Goal: Communication & Community: Answer question/provide support

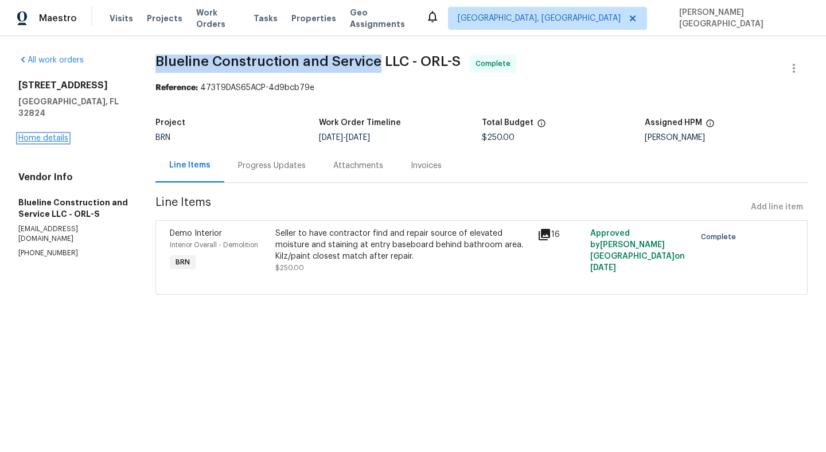
click at [54, 134] on link "Home details" at bounding box center [43, 138] width 50 height 8
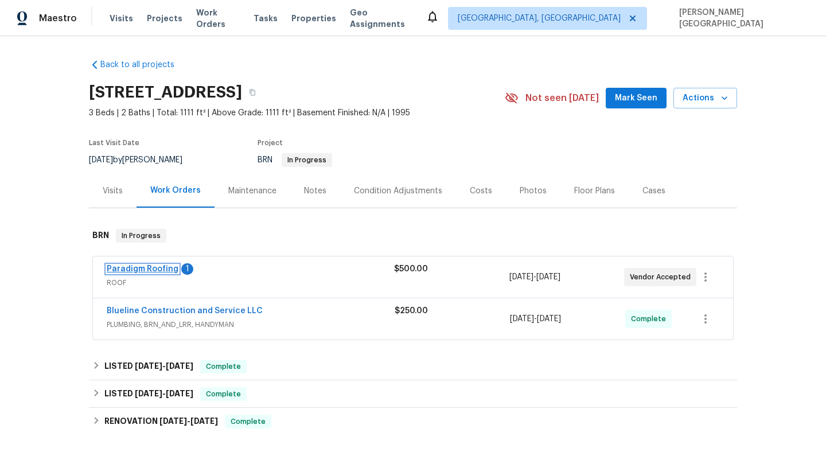
click at [155, 270] on link "Paradigm Roofing" at bounding box center [143, 269] width 72 height 8
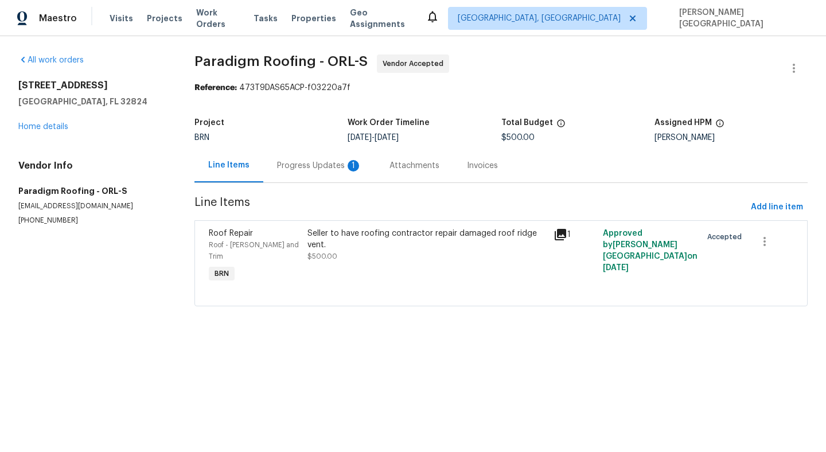
click at [324, 168] on div "Progress Updates 1" at bounding box center [319, 165] width 85 height 11
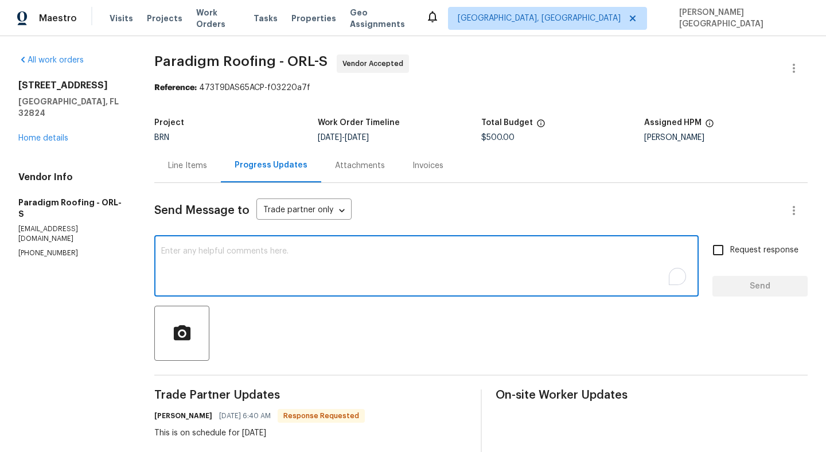
click at [233, 261] on textarea "To enrich screen reader interactions, please activate Accessibility in Grammarl…" at bounding box center [426, 267] width 531 height 40
type textarea "Okay, thank you!"
click at [736, 258] on label "Request response" at bounding box center [752, 250] width 92 height 24
click at [730, 258] on input "Request response" at bounding box center [718, 250] width 24 height 24
checkbox input "true"
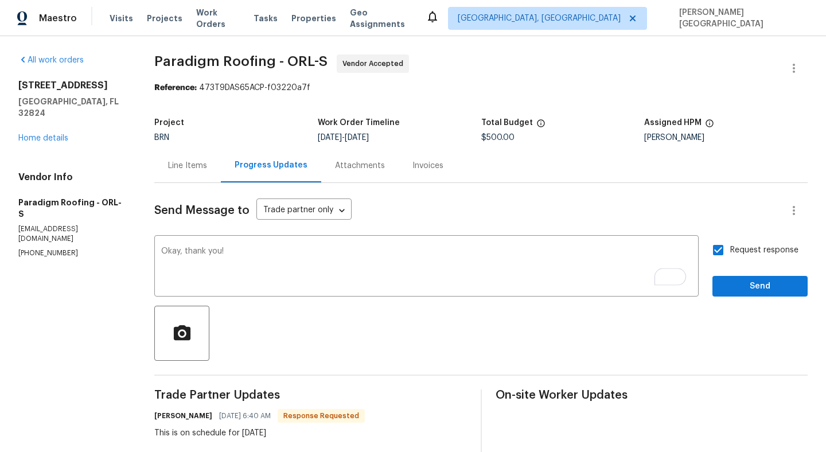
click at [736, 274] on div "Request response Send" at bounding box center [759, 267] width 95 height 59
click at [734, 282] on span "Send" at bounding box center [760, 286] width 77 height 14
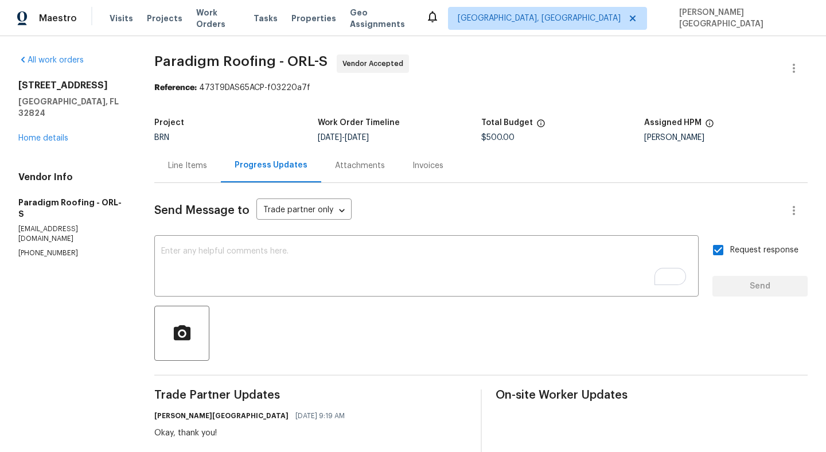
click at [206, 66] on span "Paradigm Roofing - ORL-S" at bounding box center [240, 61] width 173 height 14
click at [240, 66] on span "Paradigm Roofing - ORL-S" at bounding box center [240, 61] width 173 height 14
copy span "Paradigm Roofing"
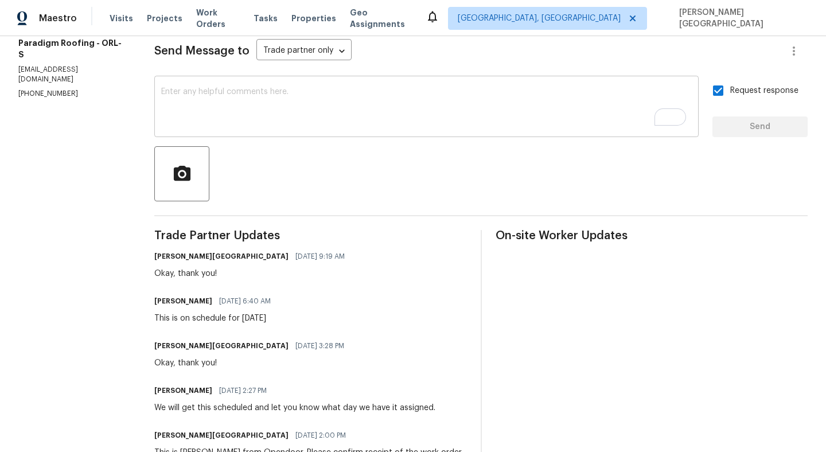
scroll to position [180, 0]
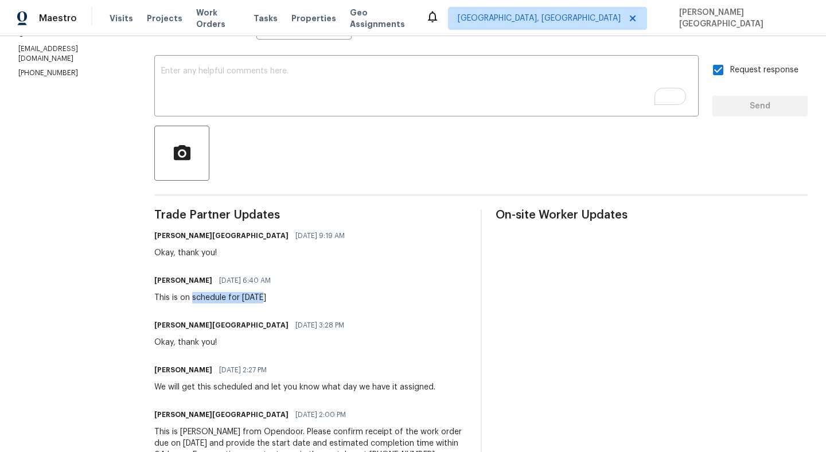
drag, startPoint x: 196, startPoint y: 298, endPoint x: 265, endPoint y: 295, distance: 69.4
click at [265, 296] on div "This is on schedule for [DATE]" at bounding box center [215, 297] width 123 height 11
click at [265, 295] on div "This is on schedule for [DATE]" at bounding box center [215, 297] width 123 height 11
